Goal: Communication & Community: Answer question/provide support

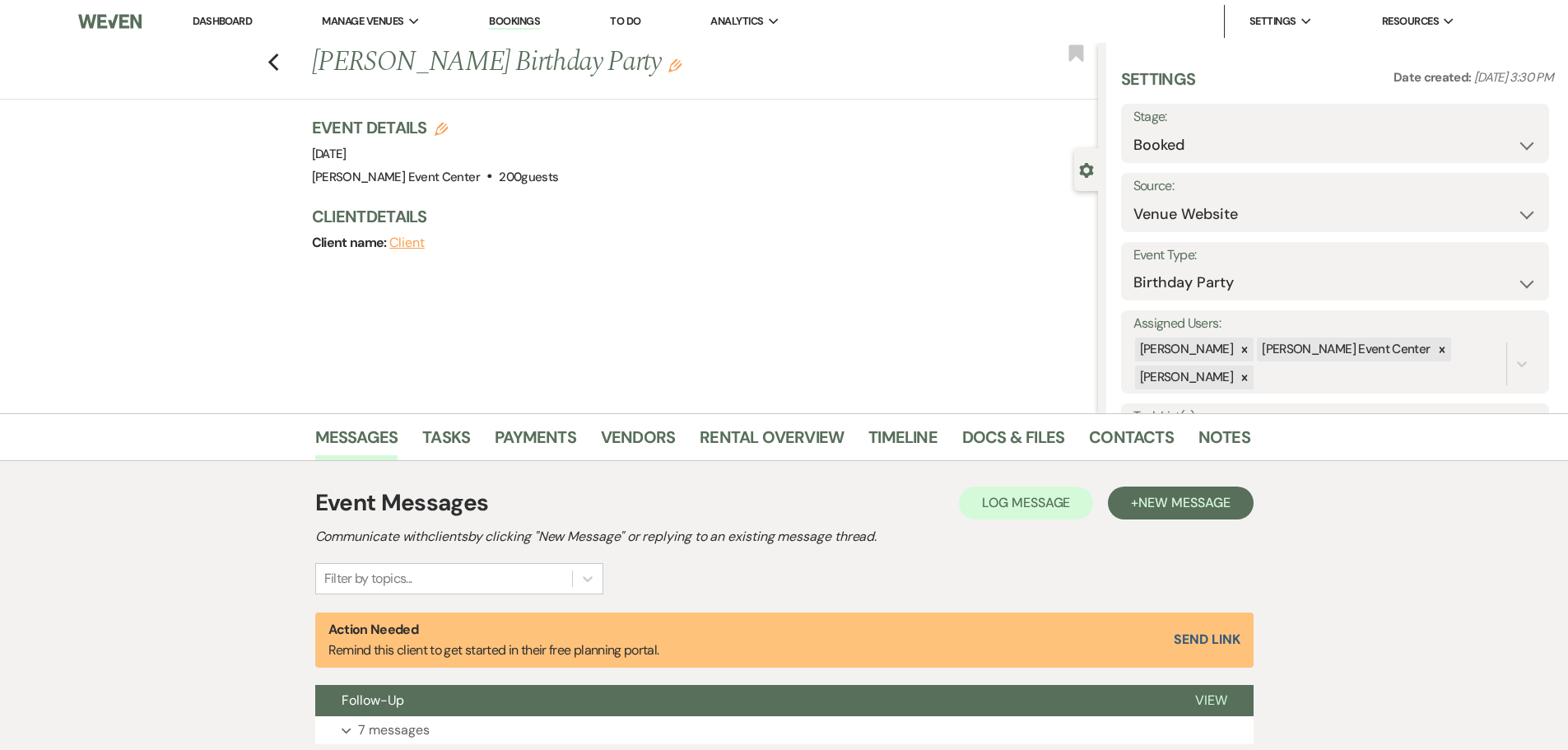
click at [120, 27] on img at bounding box center [109, 21] width 63 height 35
click at [278, 68] on use "button" at bounding box center [273, 62] width 11 height 18
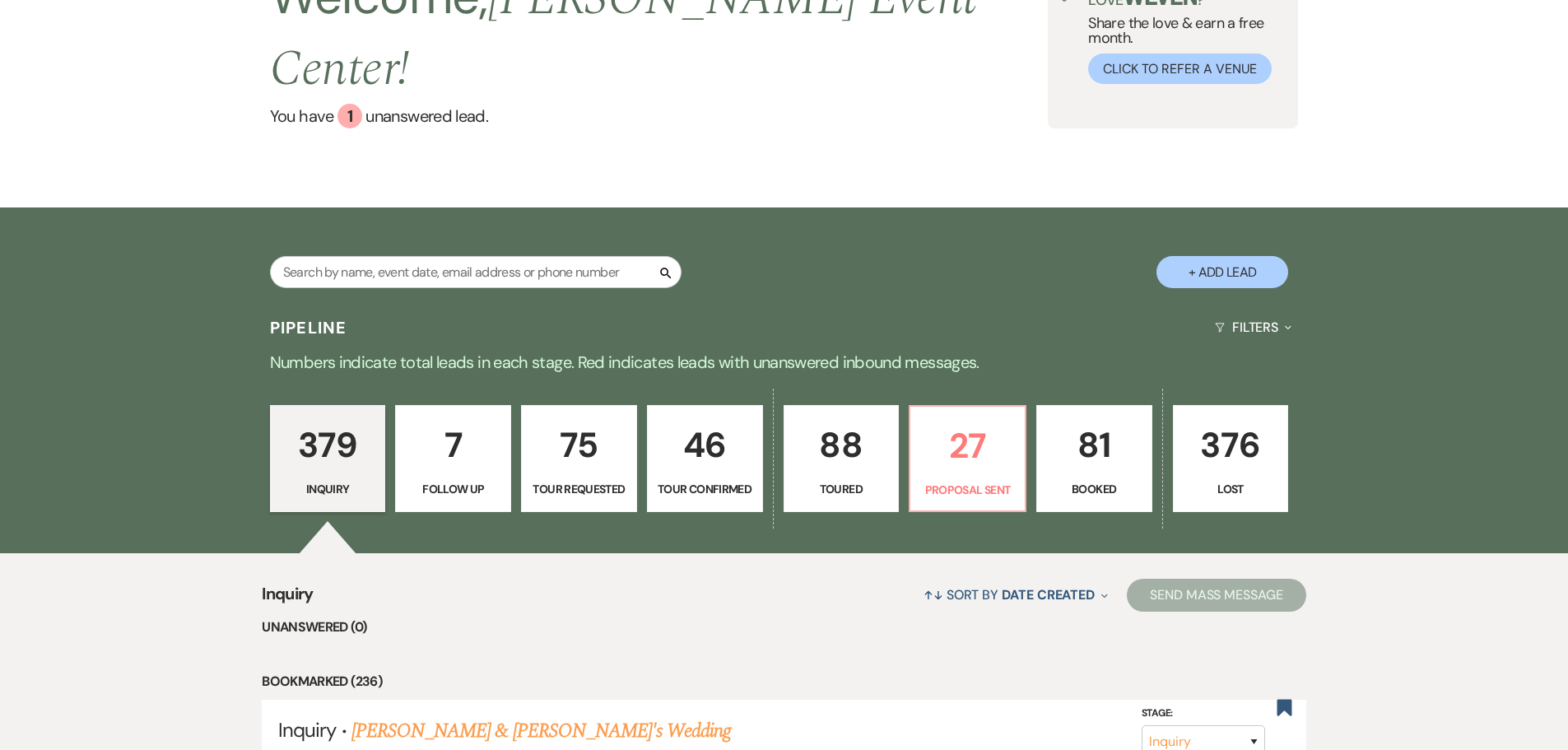
scroll to position [165, 0]
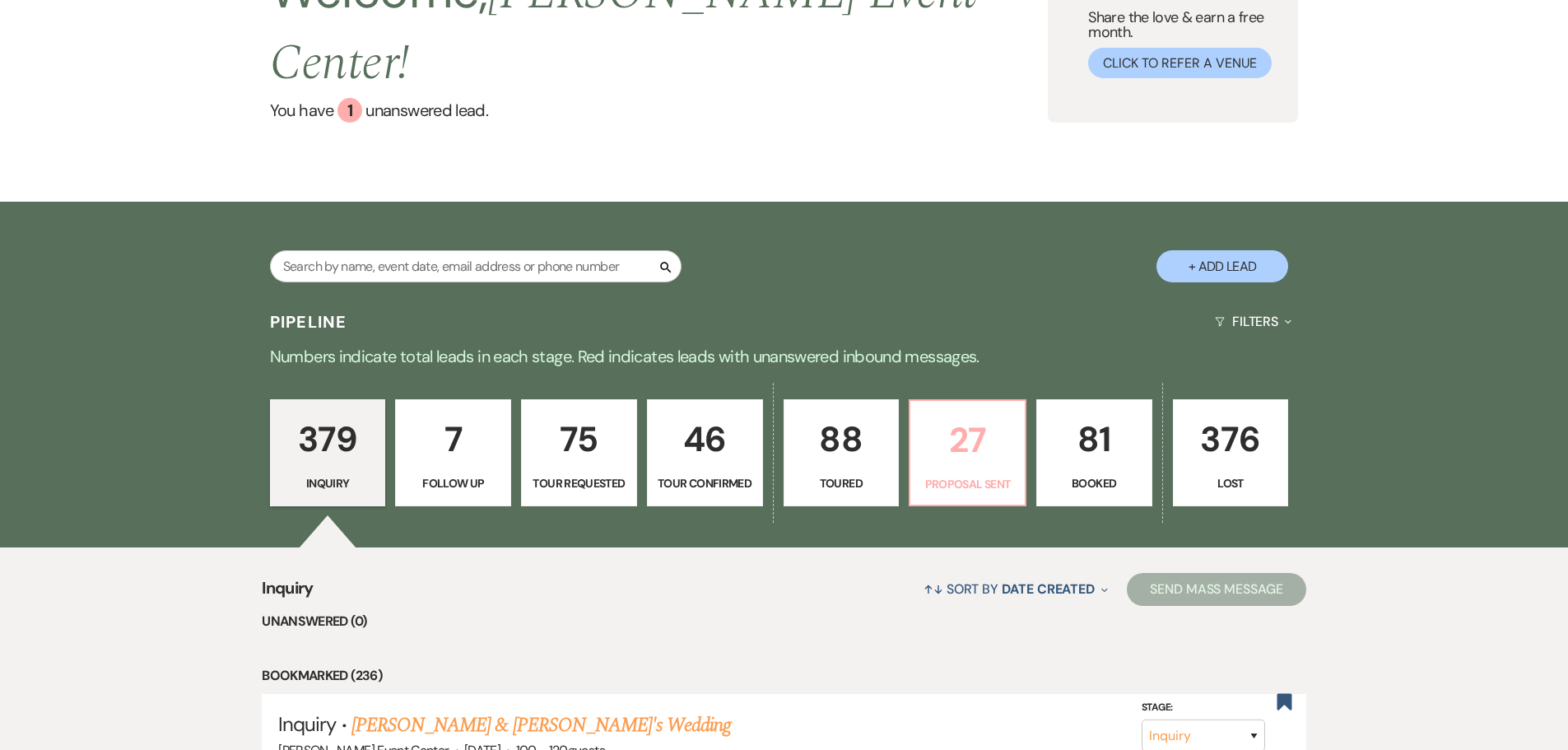
click at [954, 419] on p "27" at bounding box center [968, 440] width 95 height 55
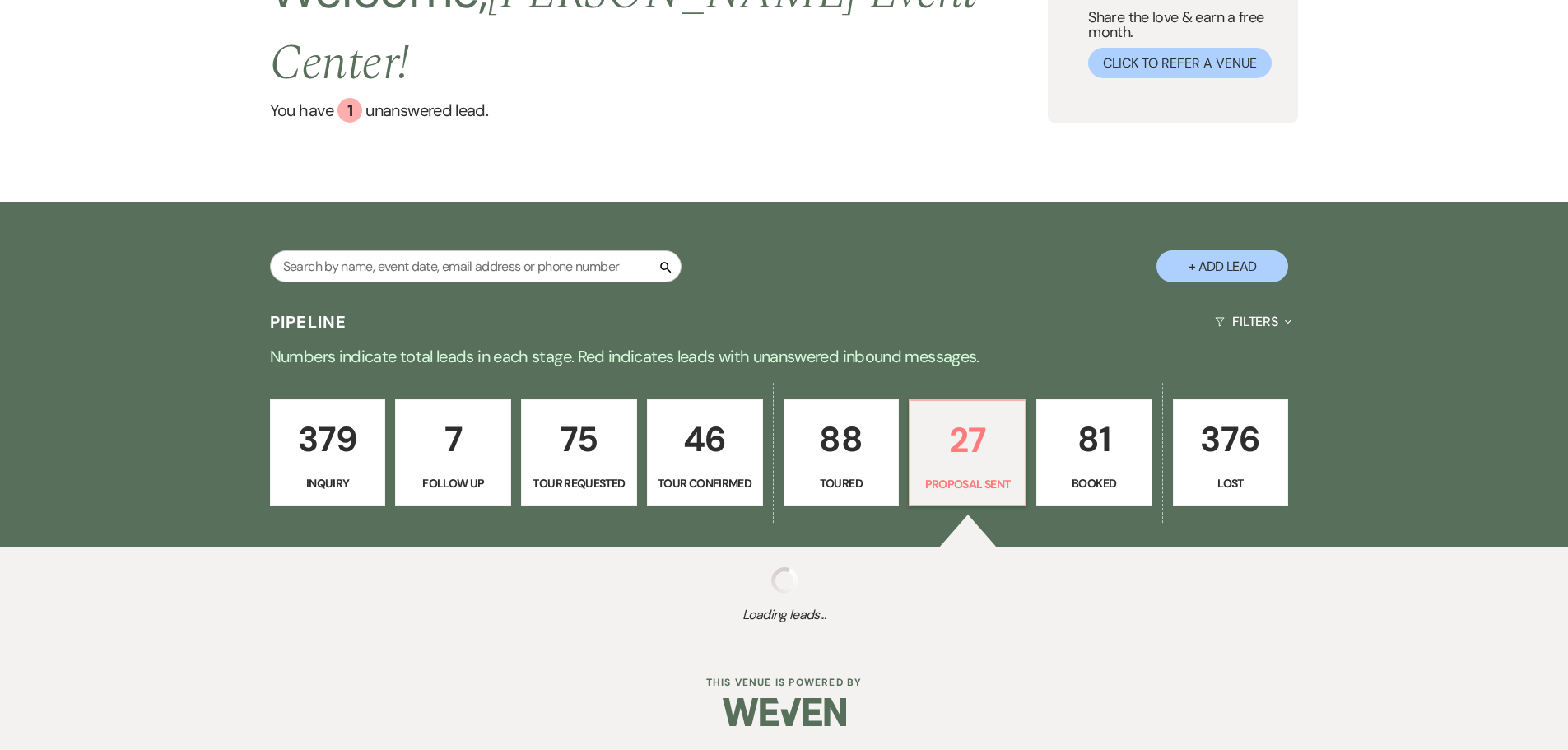
select select "6"
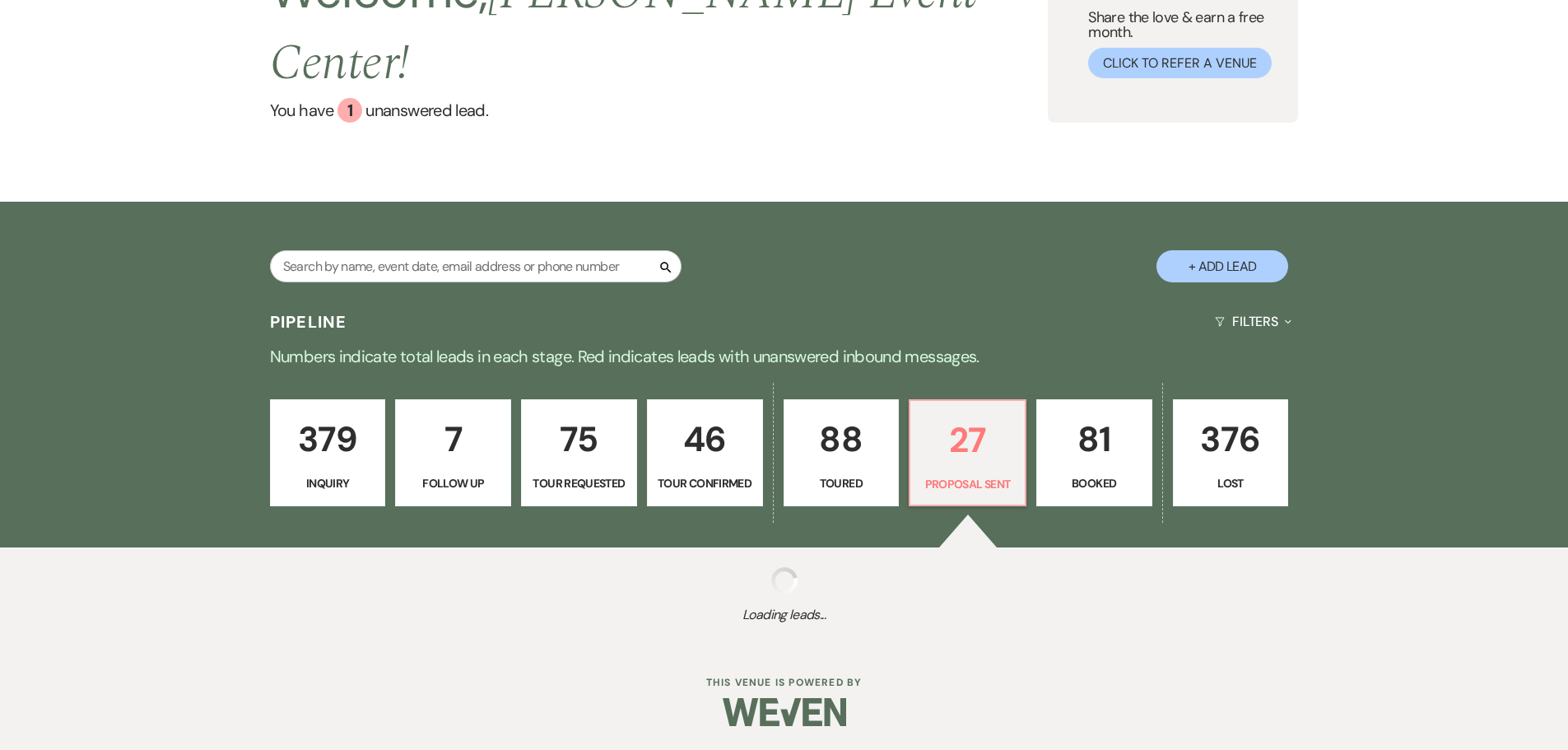
select select "6"
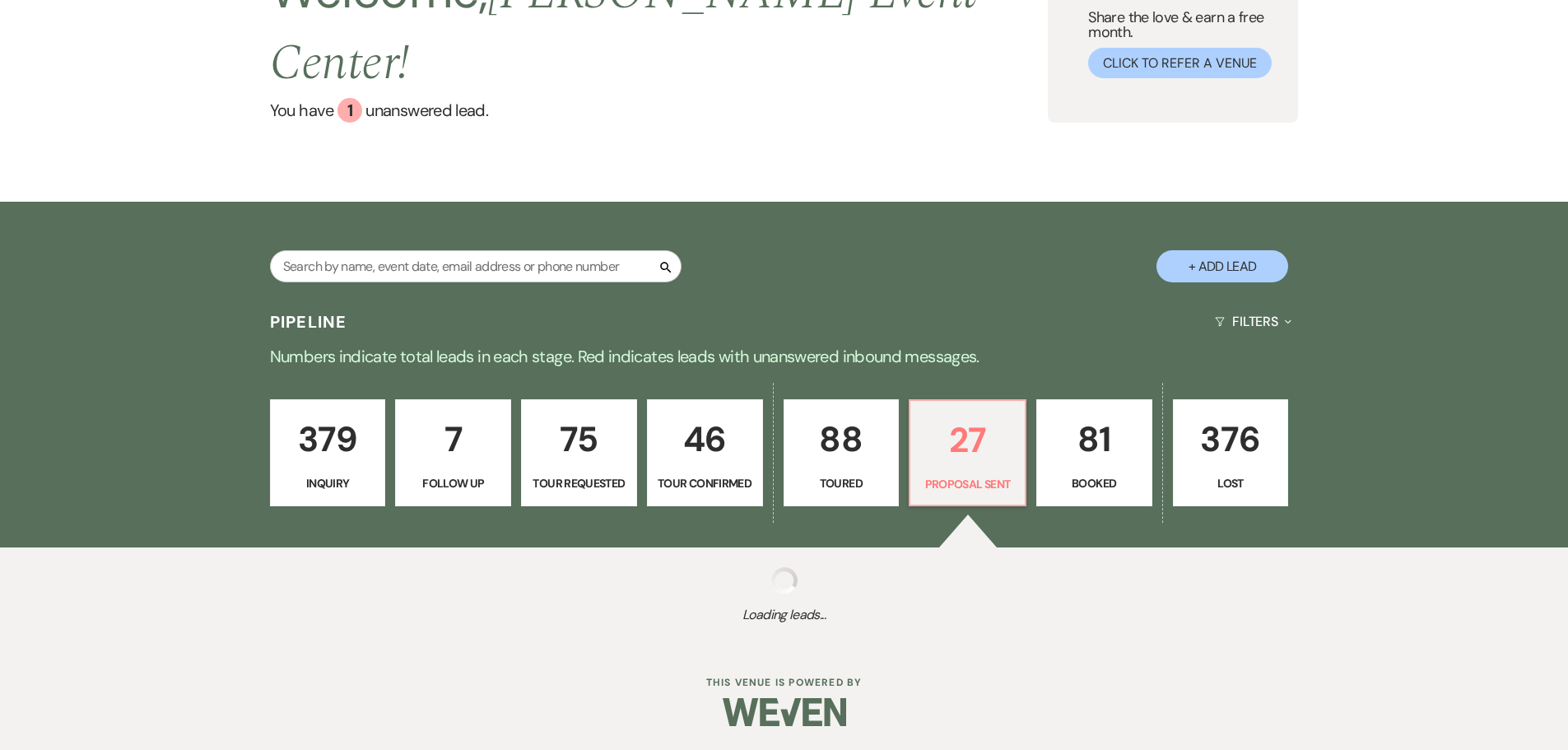
select select "6"
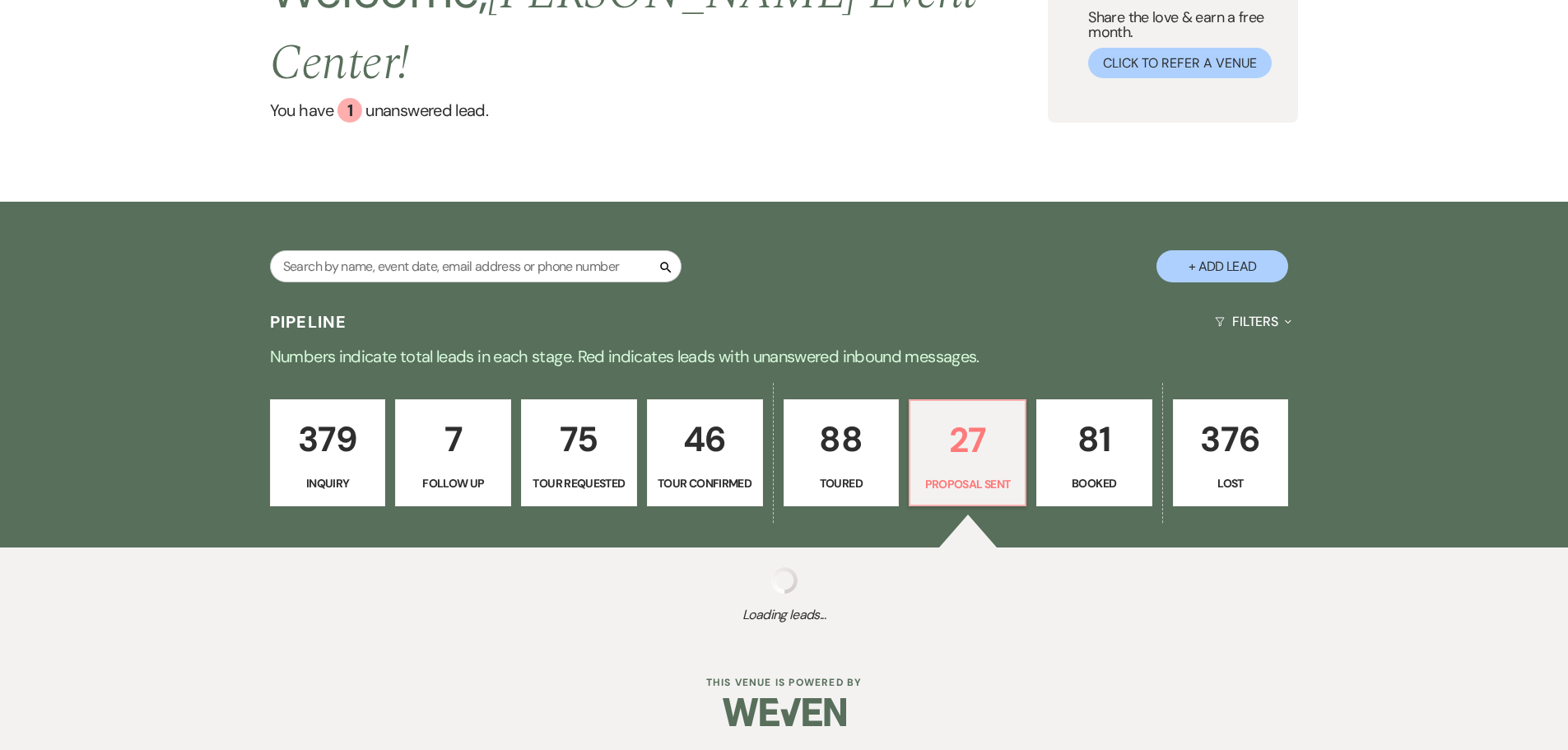
select select "6"
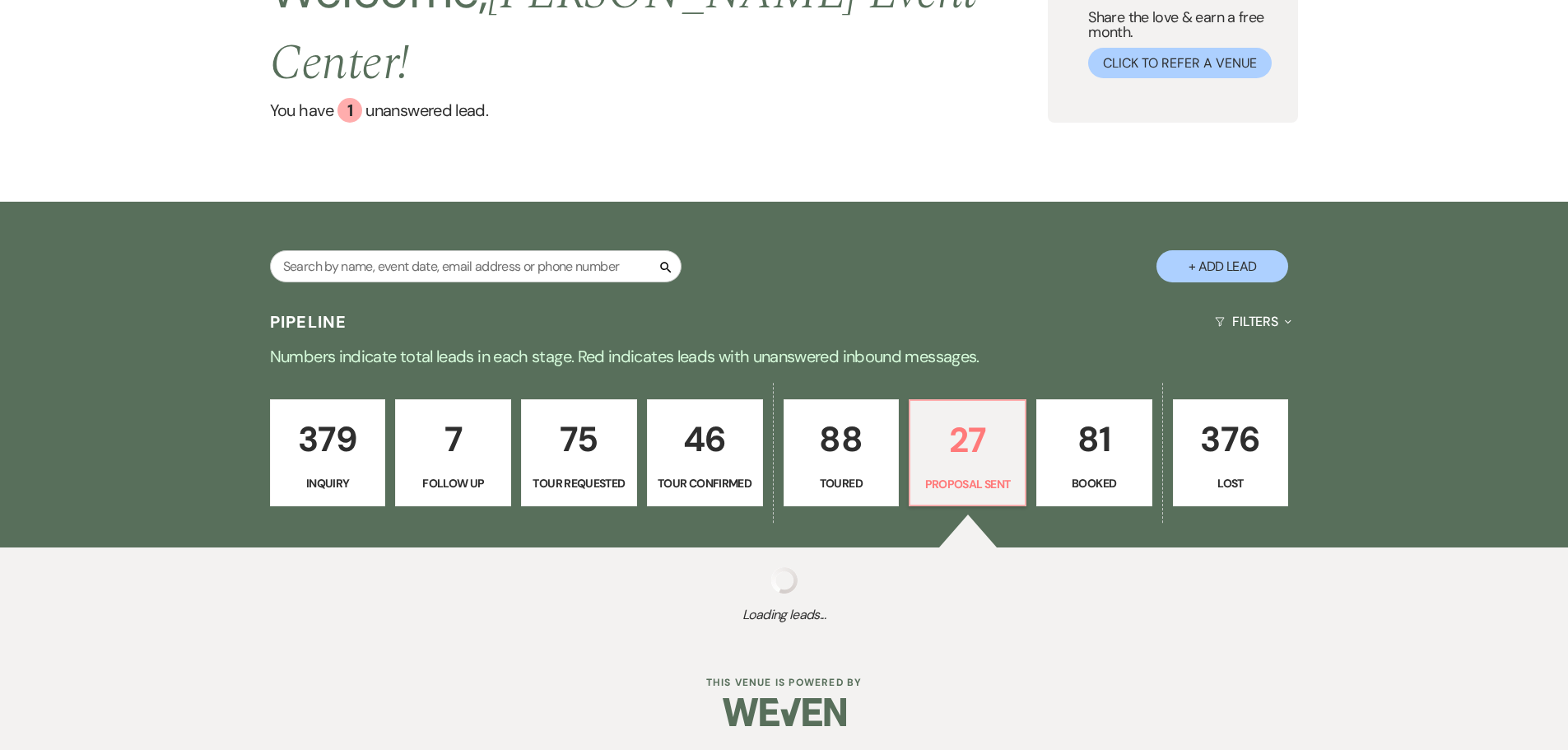
select select "6"
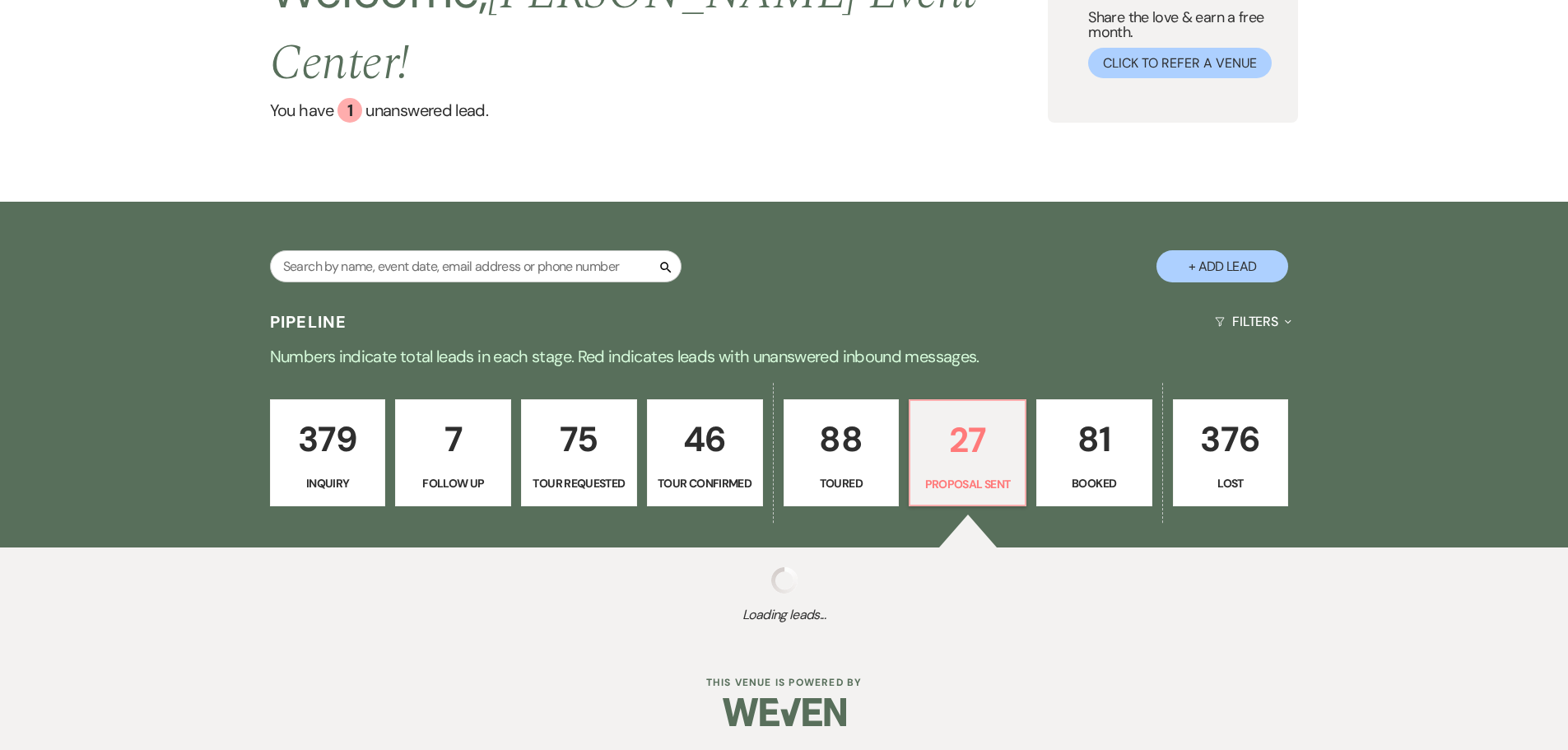
select select "6"
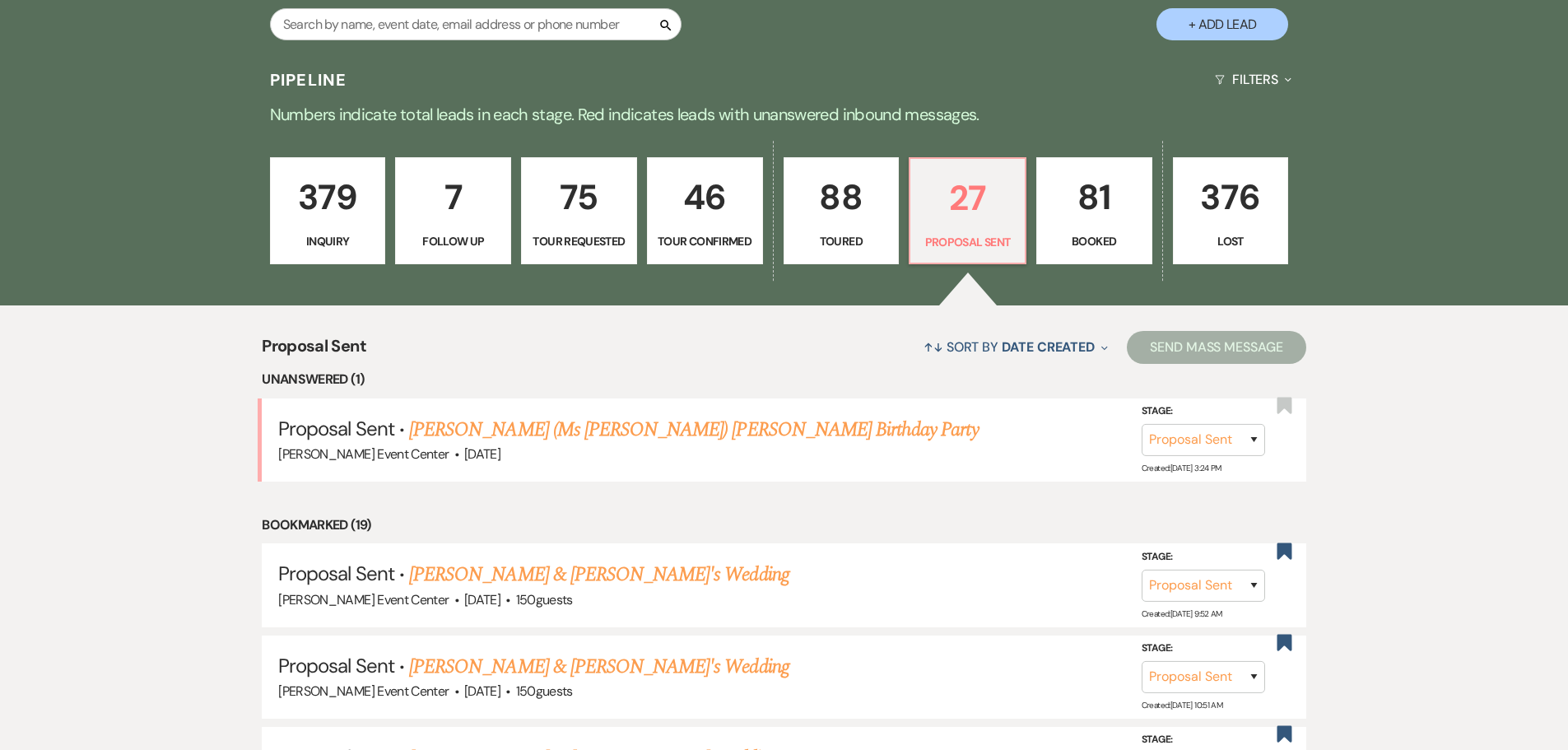
scroll to position [412, 0]
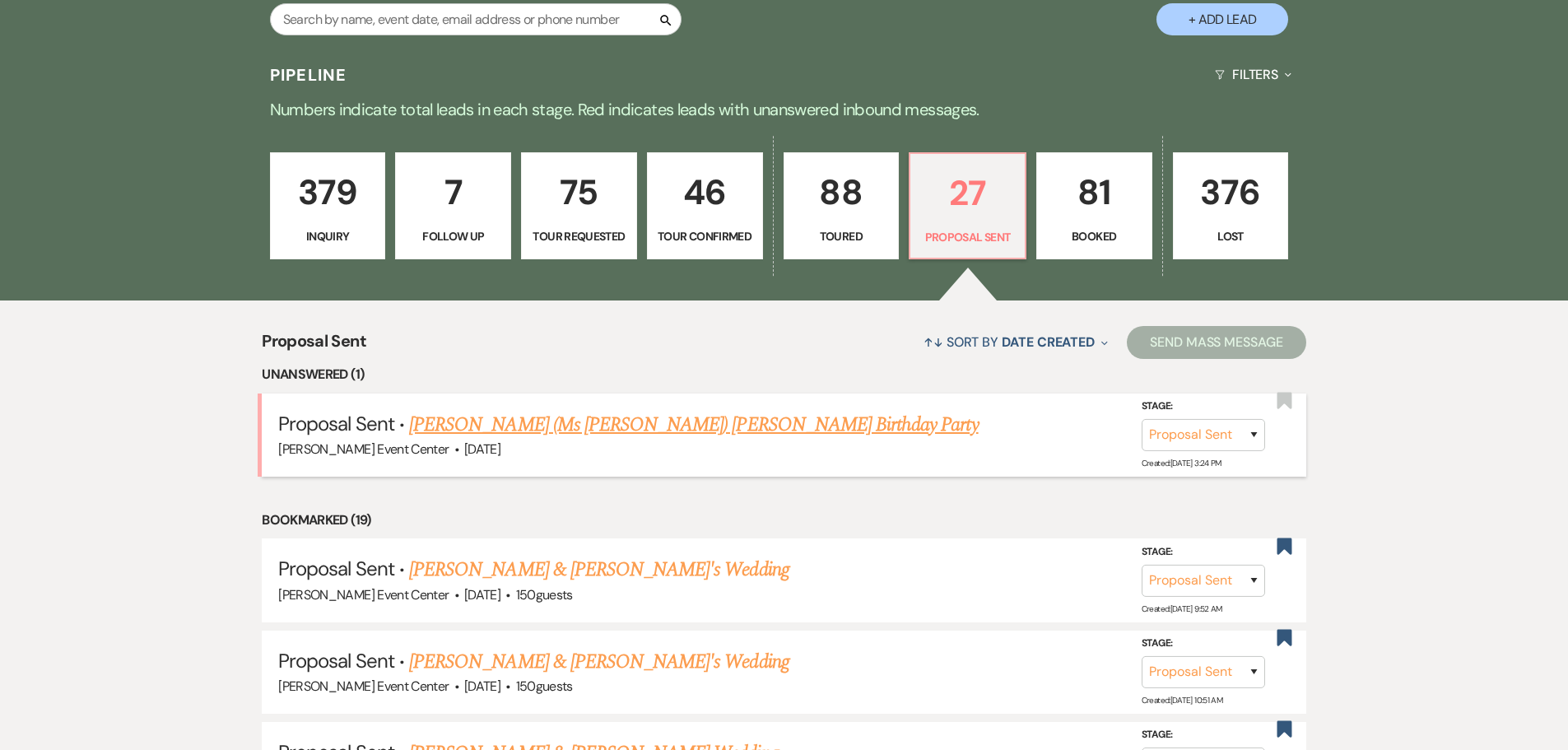
click at [597, 410] on link "Monica (Ms Peaches) Wells's Birthday Party" at bounding box center [693, 424] width 569 height 29
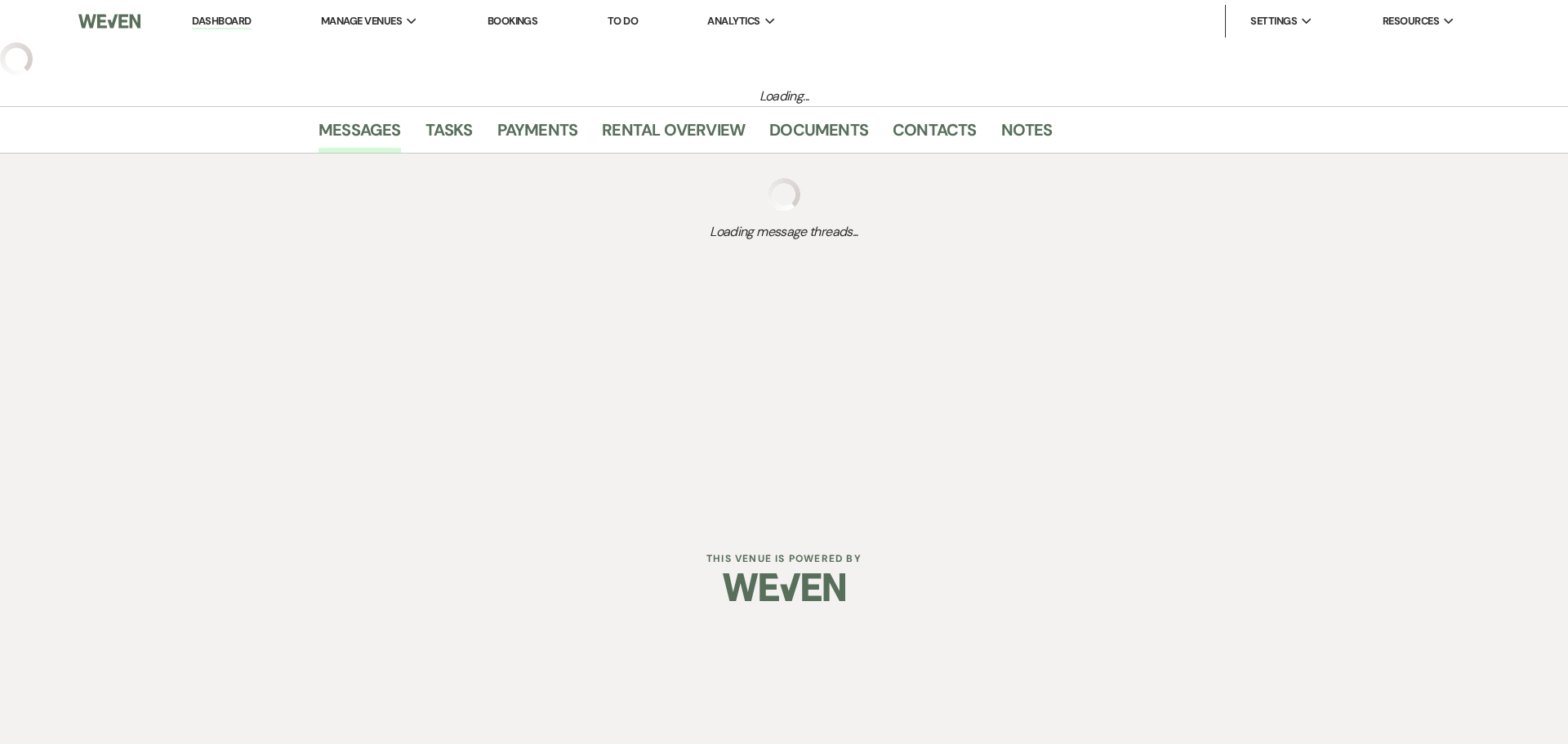
select select "6"
select select "5"
select select "4"
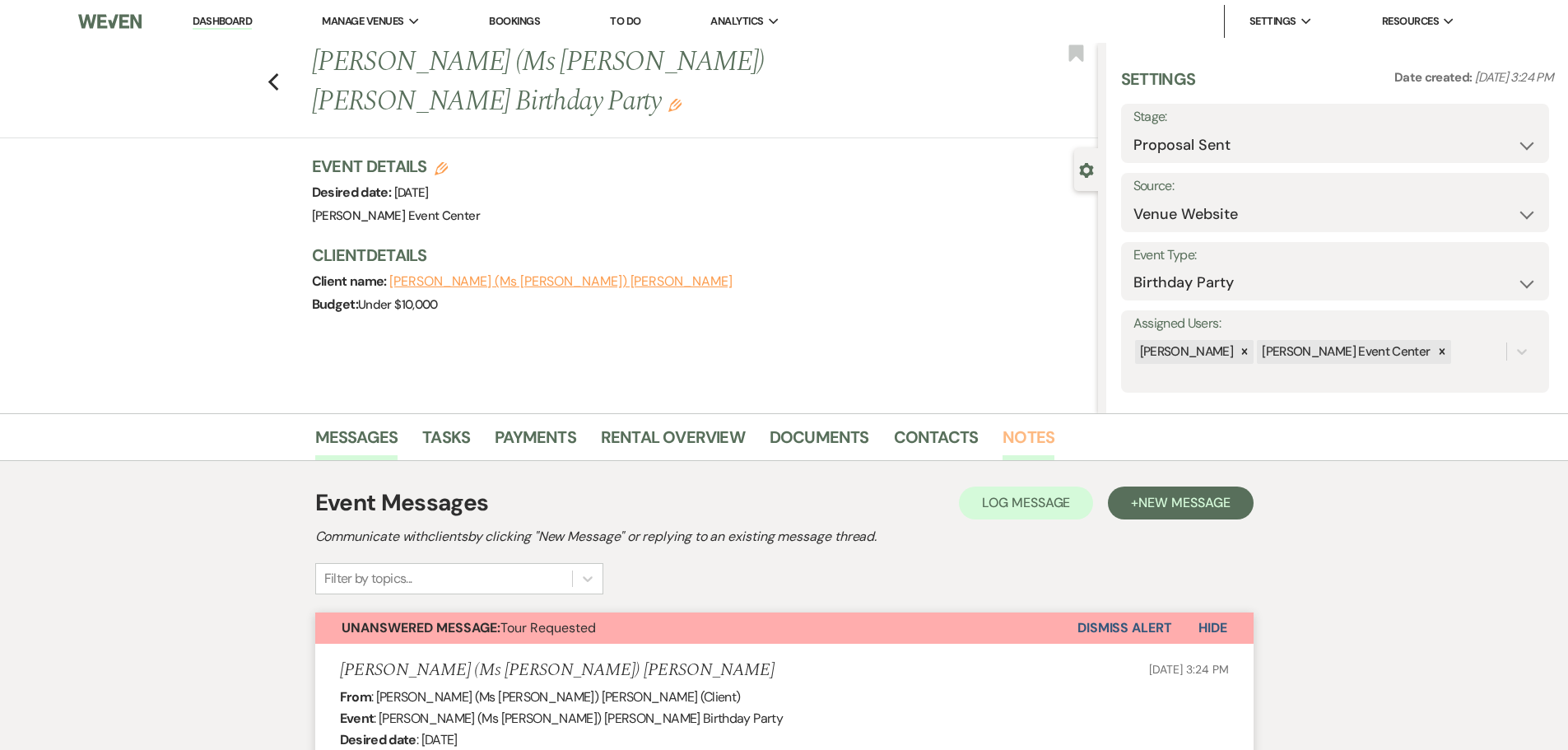
click at [1022, 432] on link "Notes" at bounding box center [1029, 442] width 52 height 36
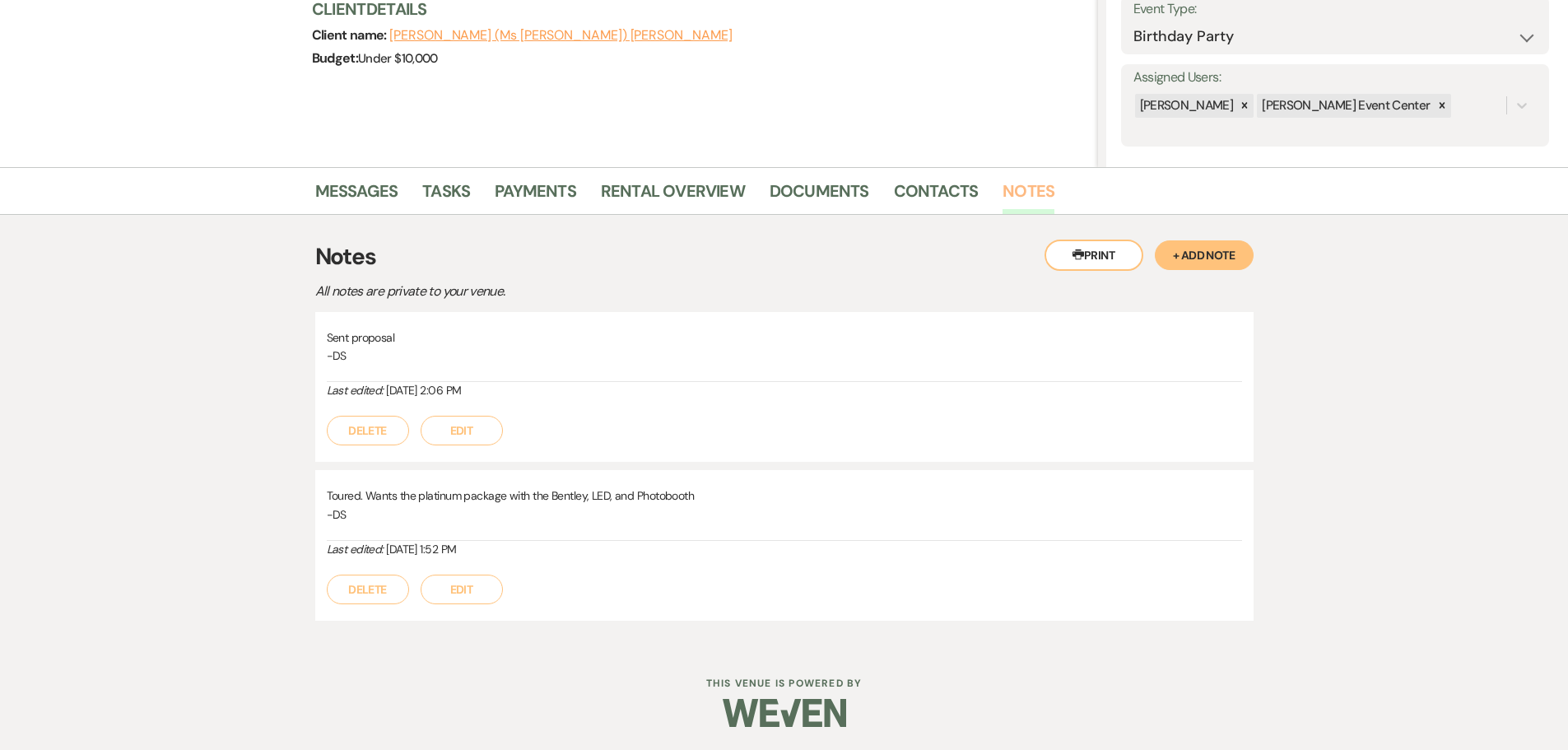
scroll to position [247, 0]
click at [915, 193] on link "Contacts" at bounding box center [937, 195] width 85 height 36
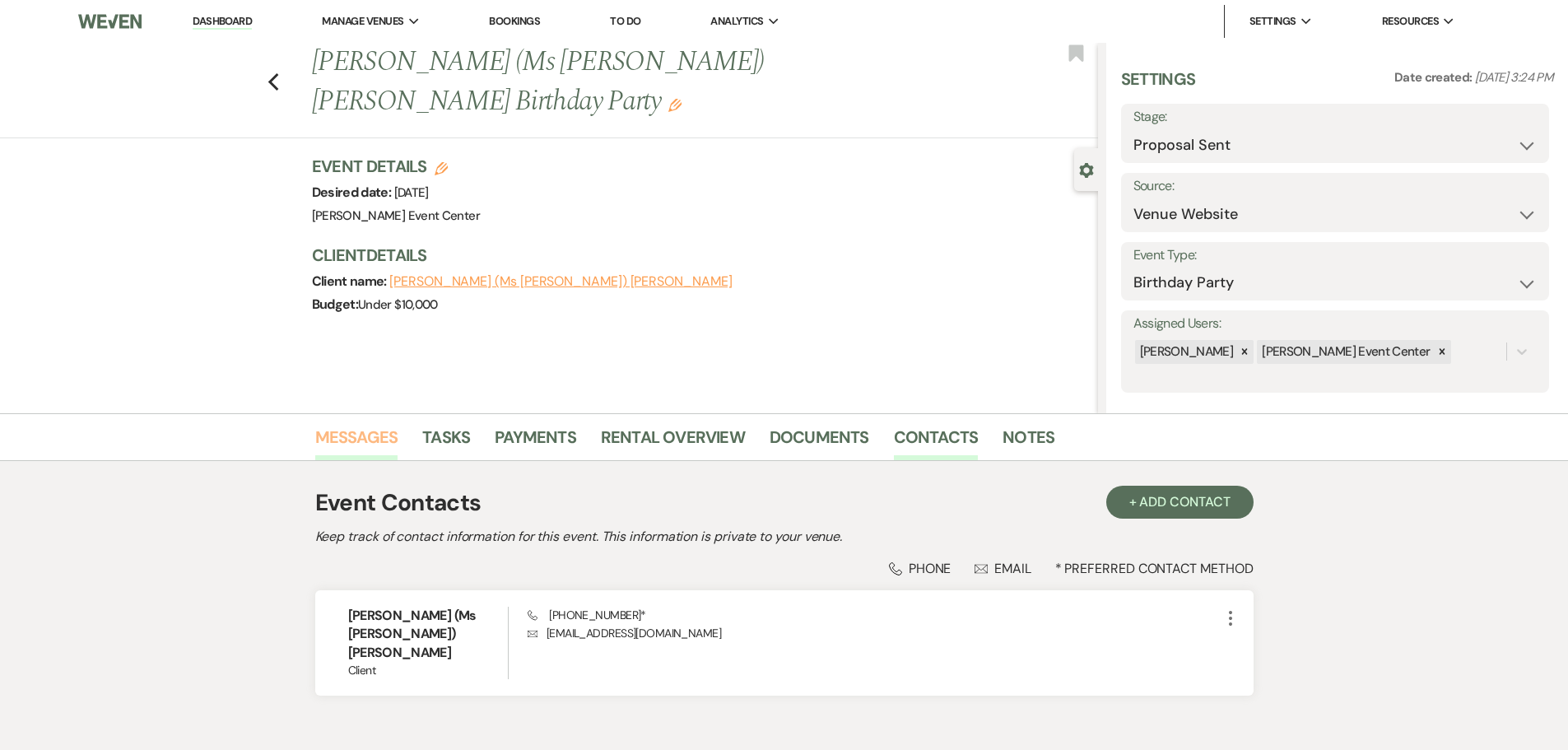
click at [343, 443] on link "Messages" at bounding box center [357, 442] width 83 height 36
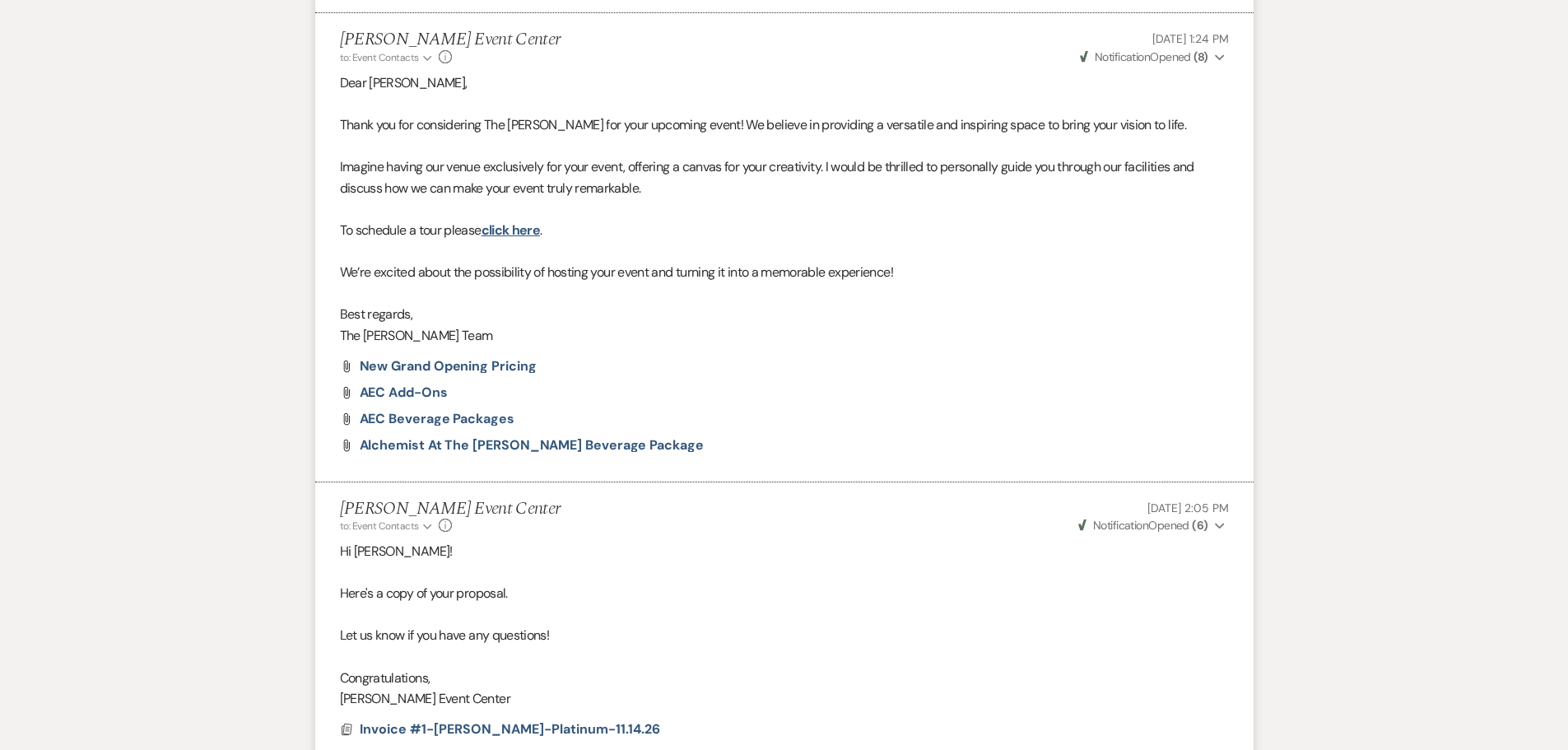
scroll to position [1218, 0]
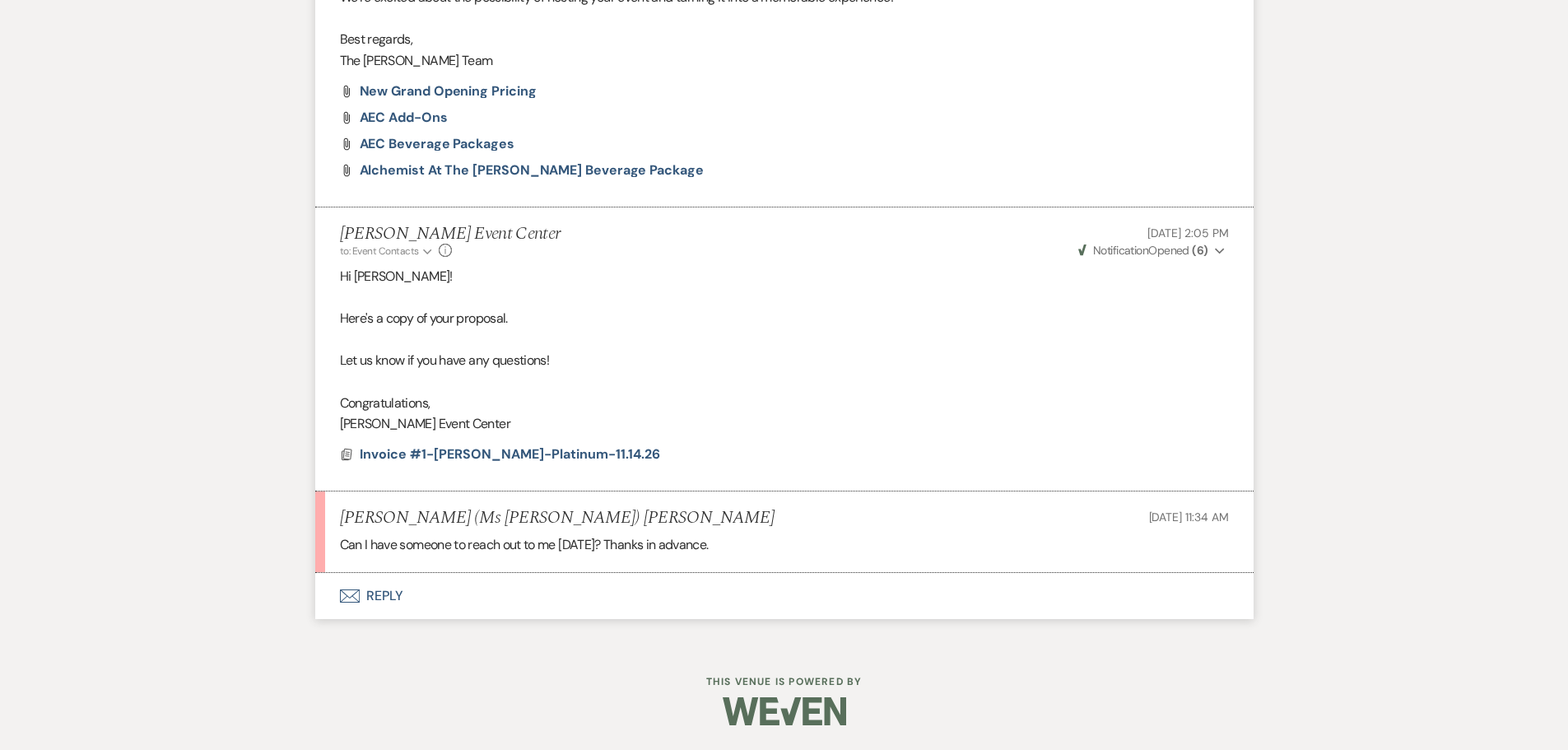
click at [393, 597] on button "Envelope Reply" at bounding box center [784, 596] width 938 height 46
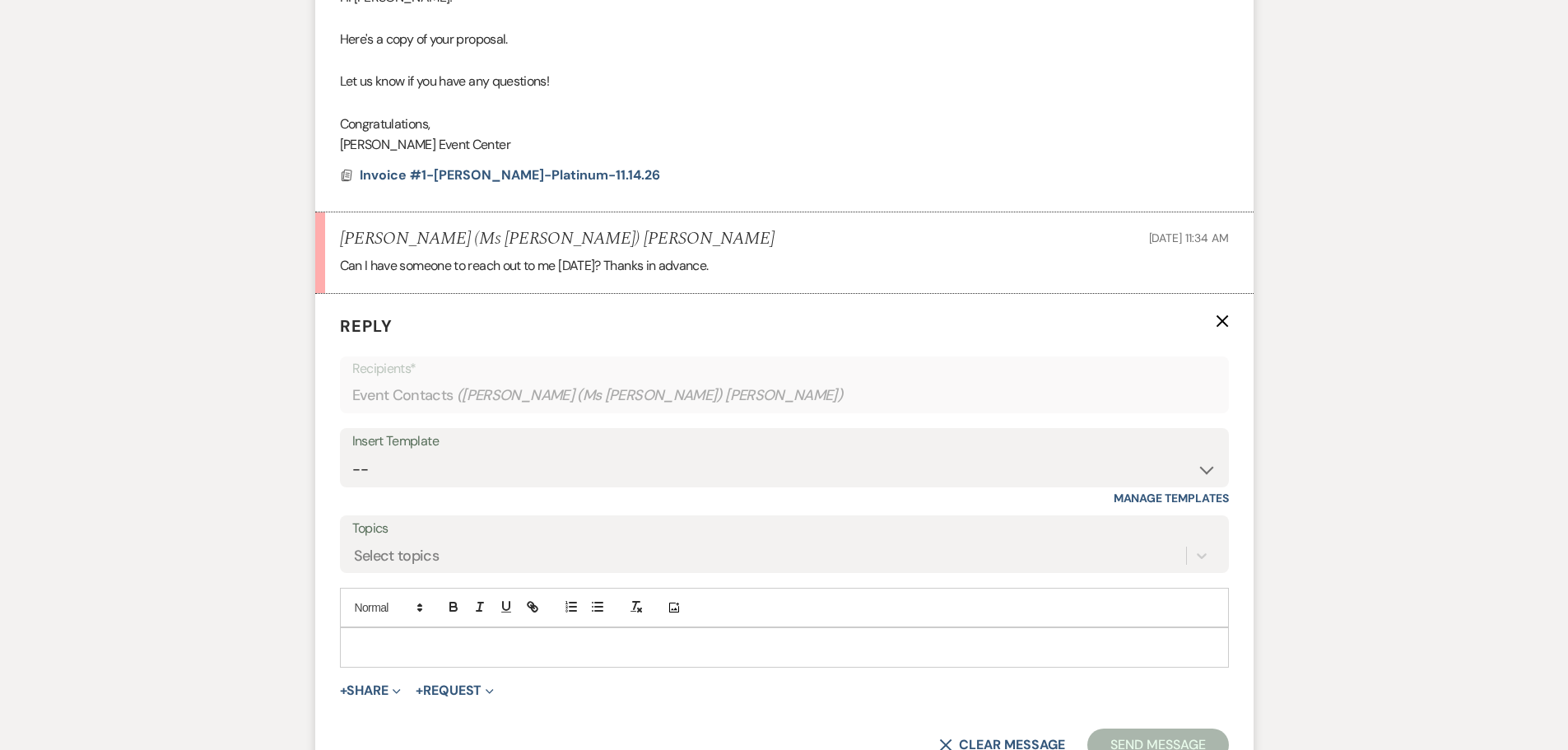
scroll to position [1533, 0]
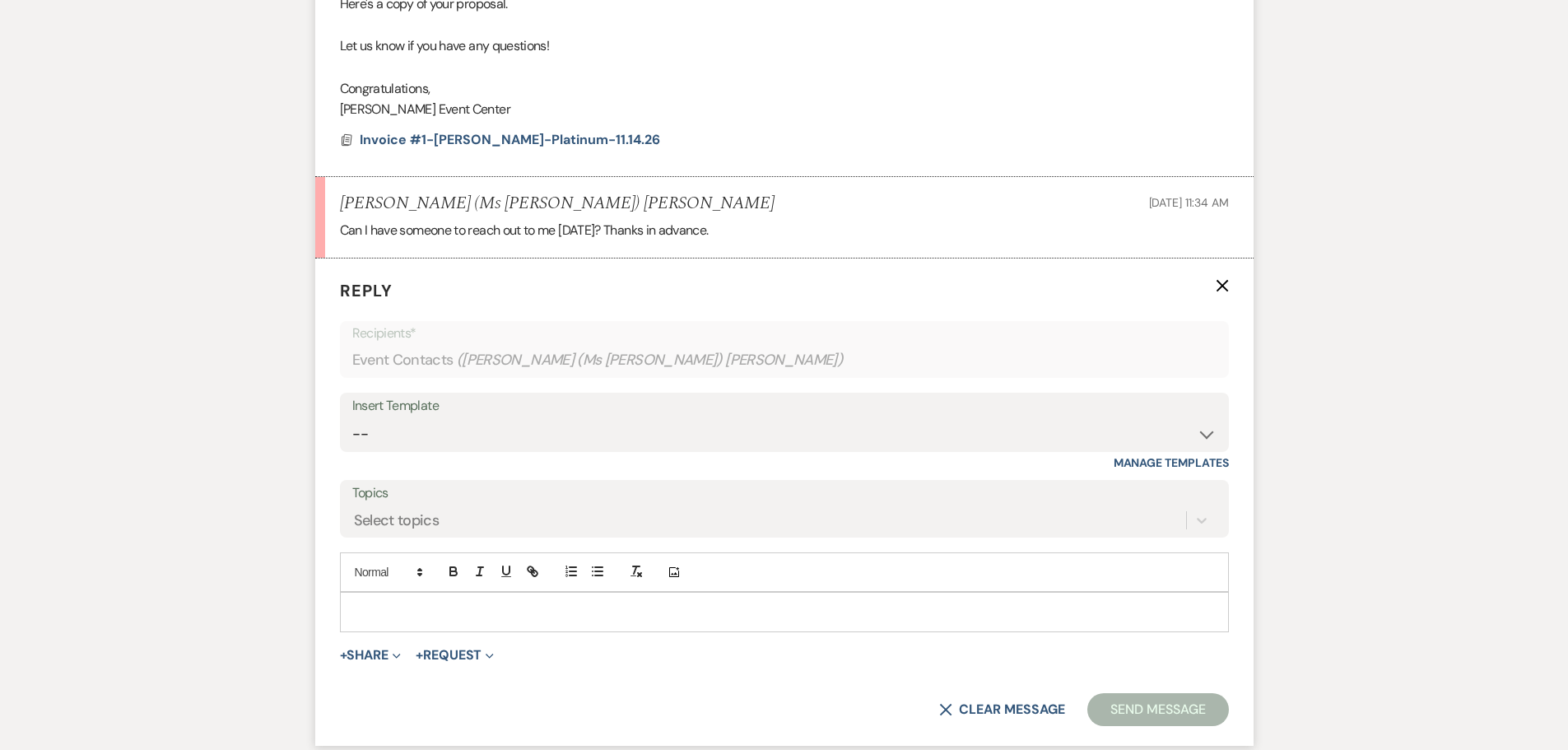
click at [417, 613] on p at bounding box center [784, 612] width 863 height 18
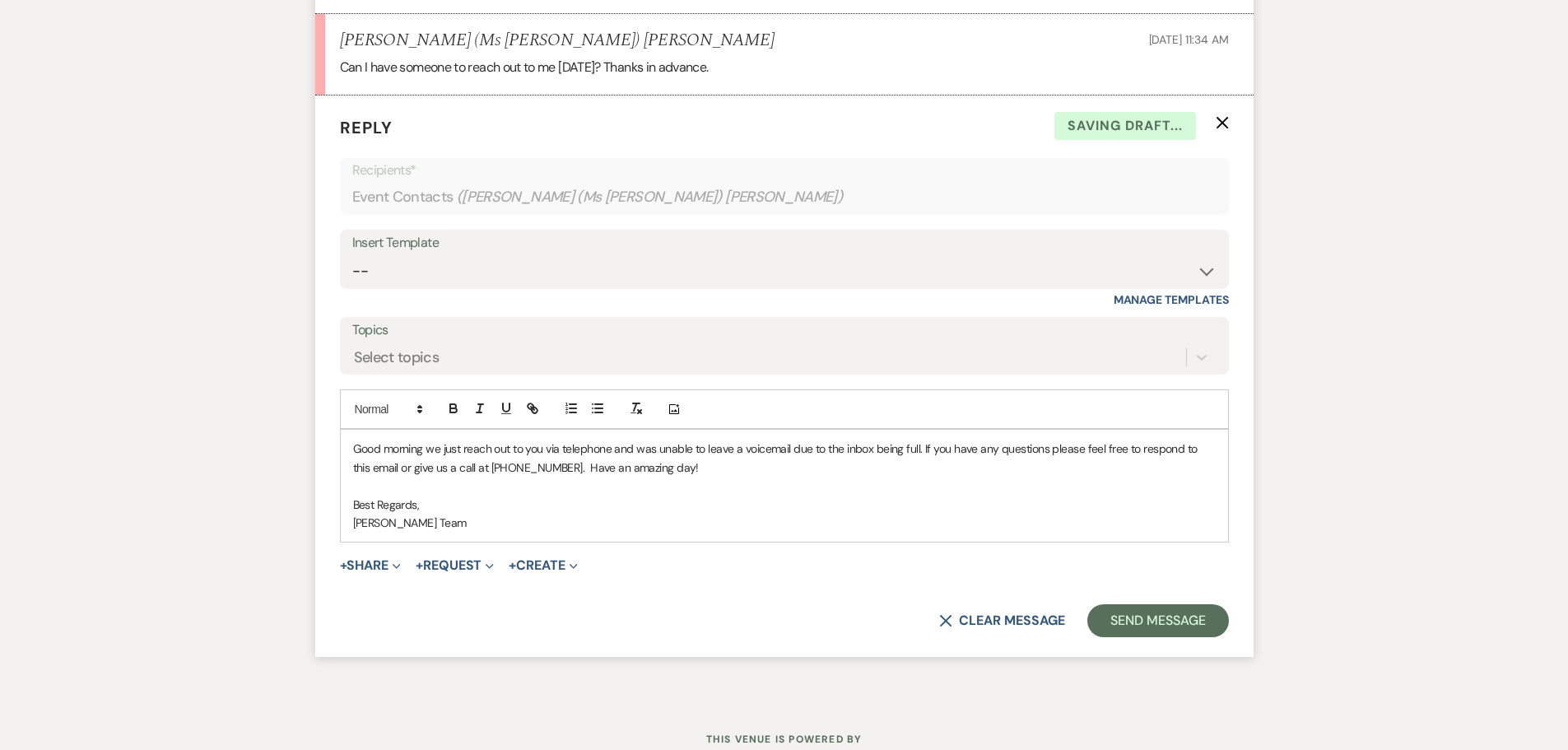
scroll to position [1697, 0]
click at [1135, 626] on button "Send Message" at bounding box center [1157, 619] width 141 height 33
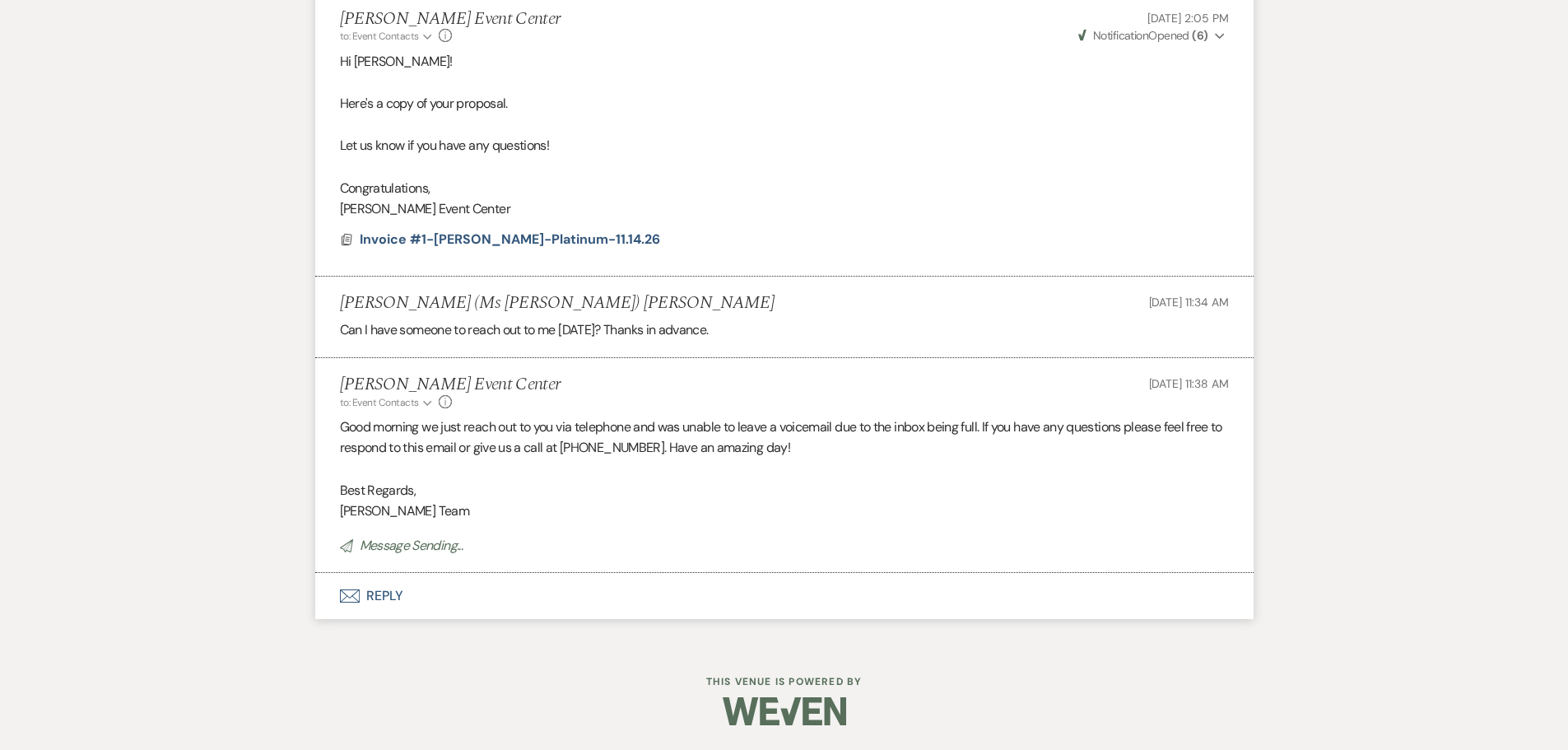
scroll to position [1400, 0]
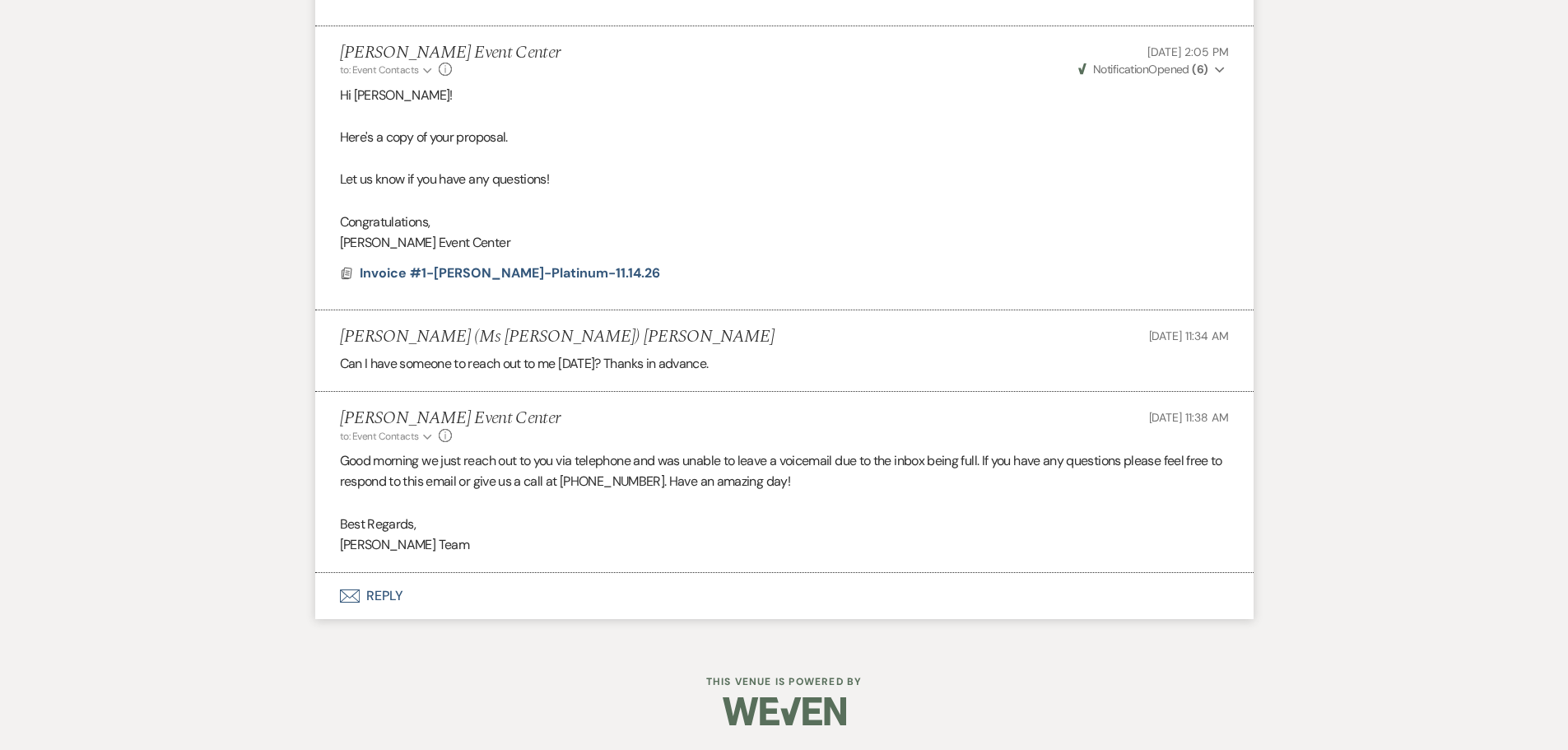
drag, startPoint x: 679, startPoint y: 468, endPoint x: 684, endPoint y: 453, distance: 15.8
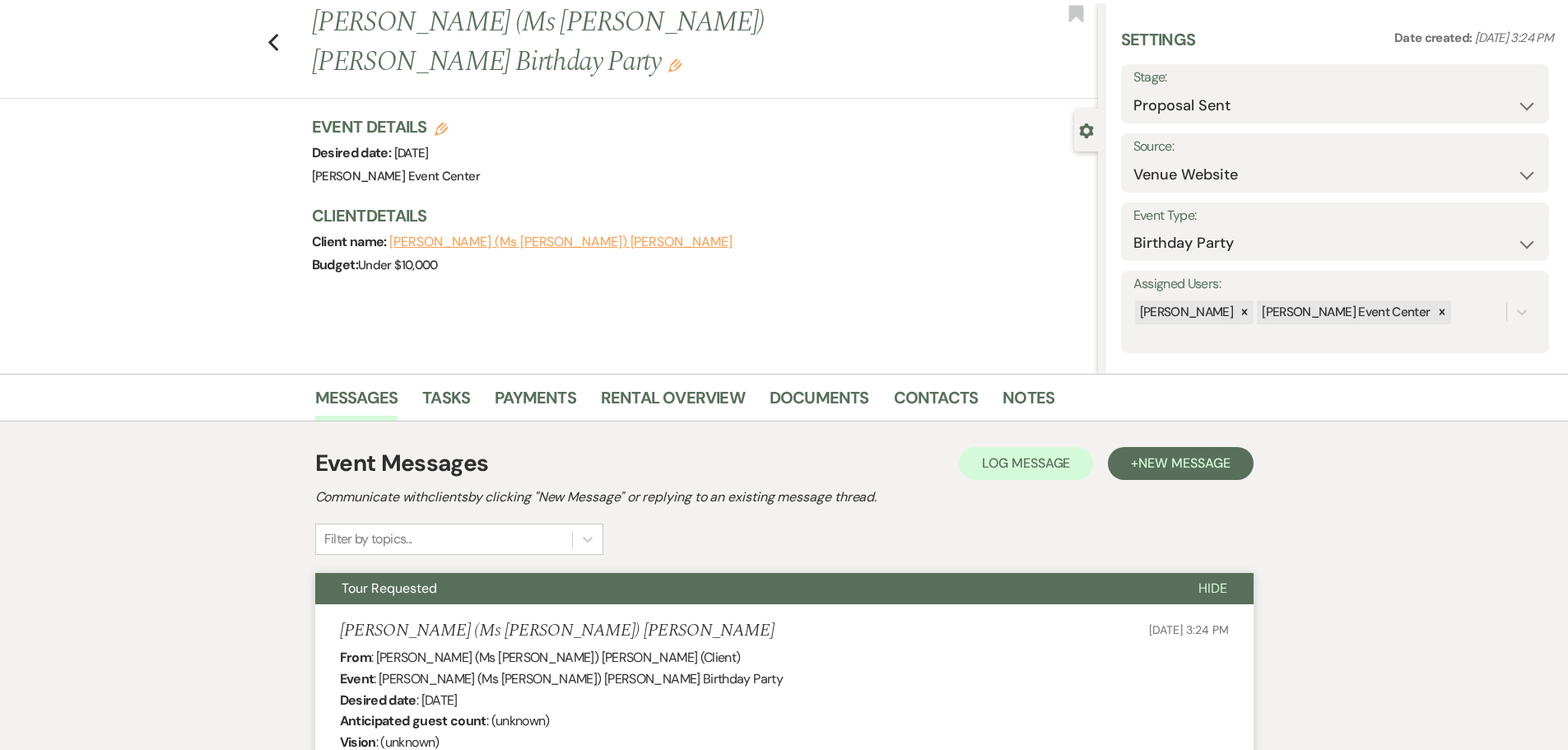
scroll to position [0, 0]
